Goal: Obtain resource: Download file/media

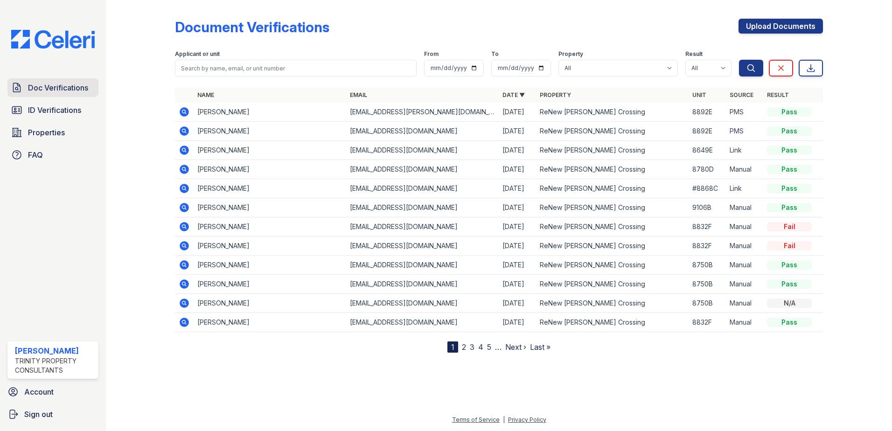
click at [69, 89] on span "Doc Verifications" at bounding box center [58, 87] width 60 height 11
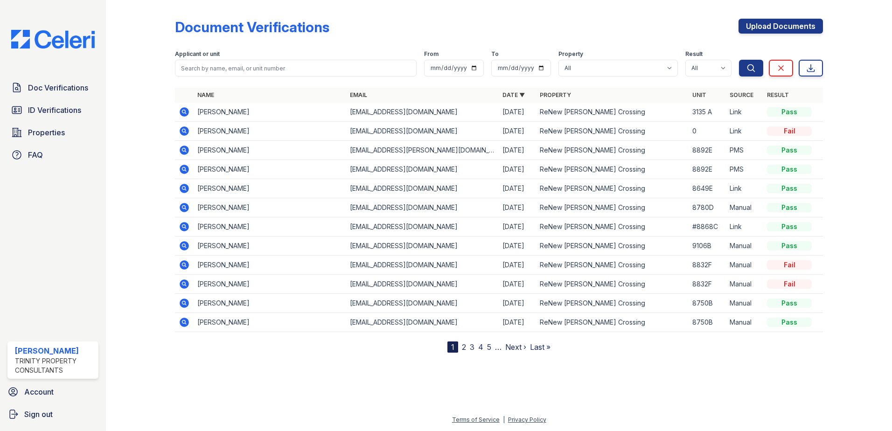
click at [181, 132] on icon at bounding box center [184, 130] width 9 height 9
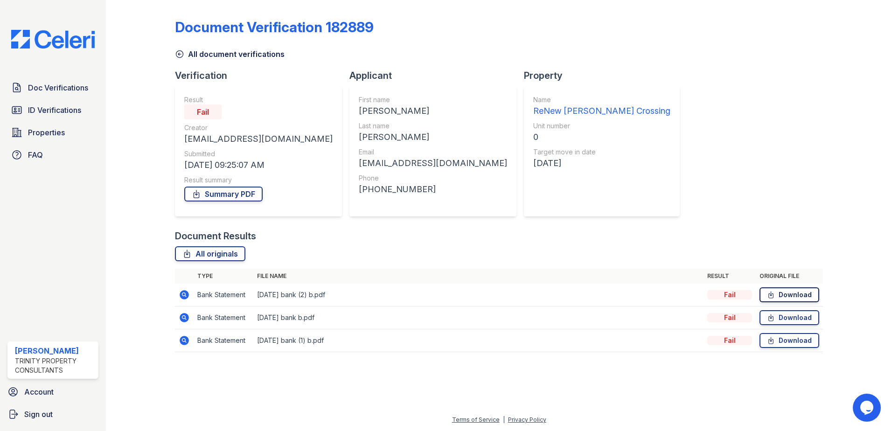
click at [786, 294] on link "Download" at bounding box center [790, 294] width 60 height 15
click at [37, 92] on span "Doc Verifications" at bounding box center [58, 87] width 60 height 11
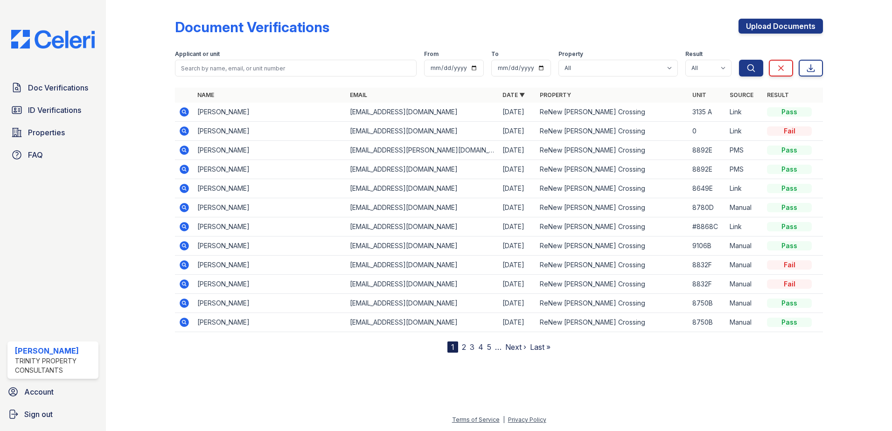
click at [183, 131] on icon at bounding box center [183, 130] width 2 height 2
